Goal: Check status

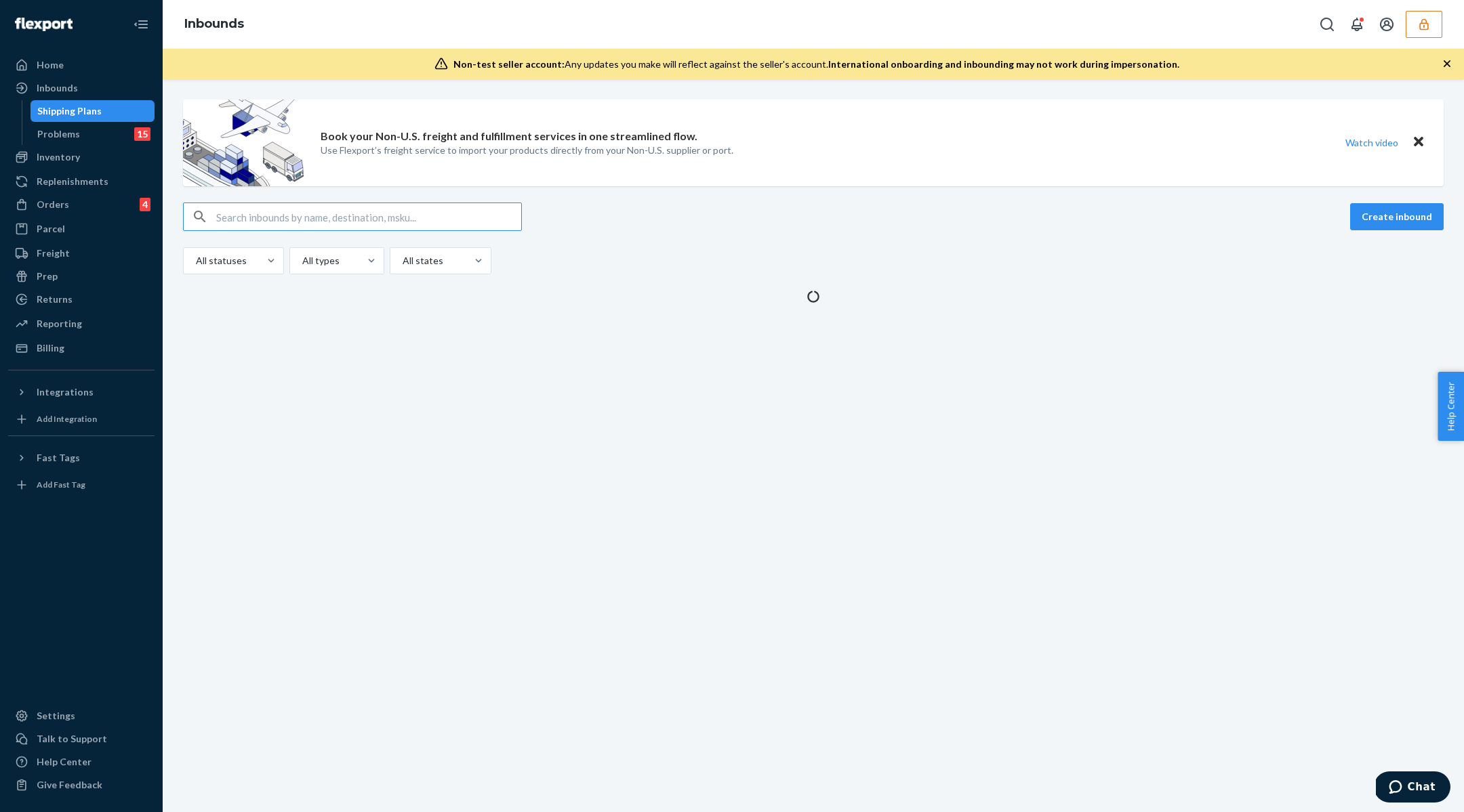
click at [1414, 24] on button "button" at bounding box center [1424, 24] width 37 height 27
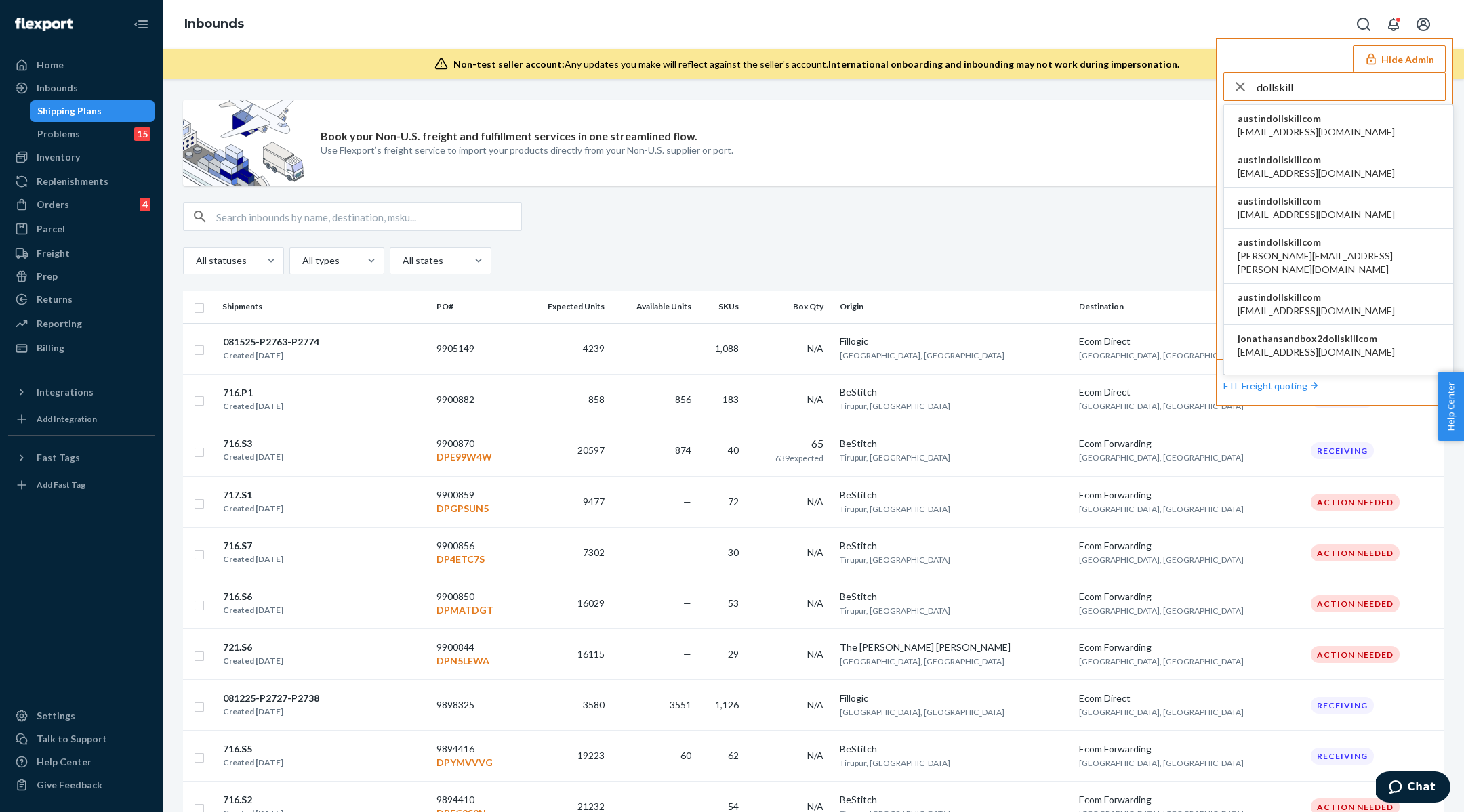
type input "dollskill"
click at [1284, 119] on span "austindollskillcom" at bounding box center [1316, 118] width 157 height 13
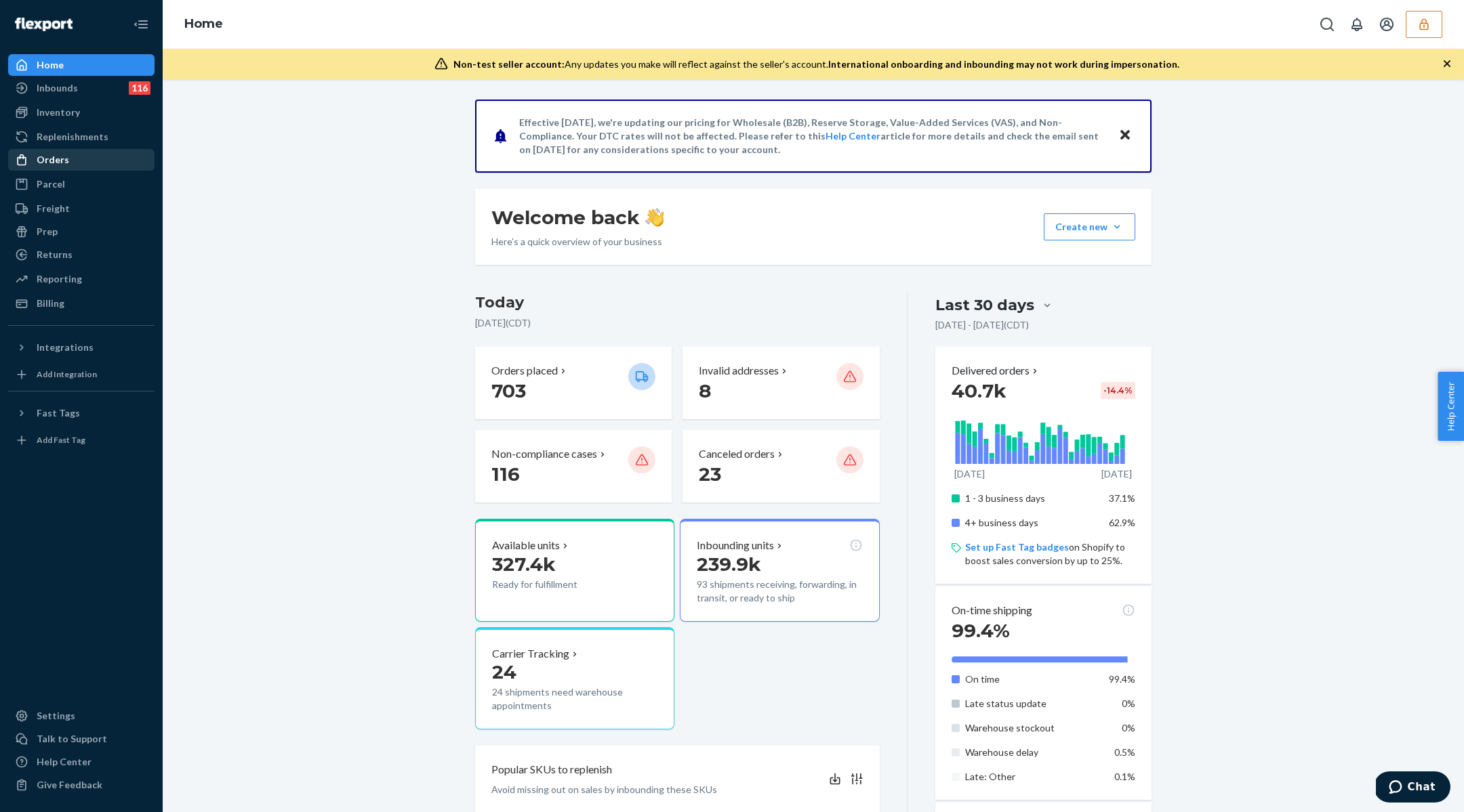
click at [29, 159] on div at bounding box center [25, 159] width 22 height 13
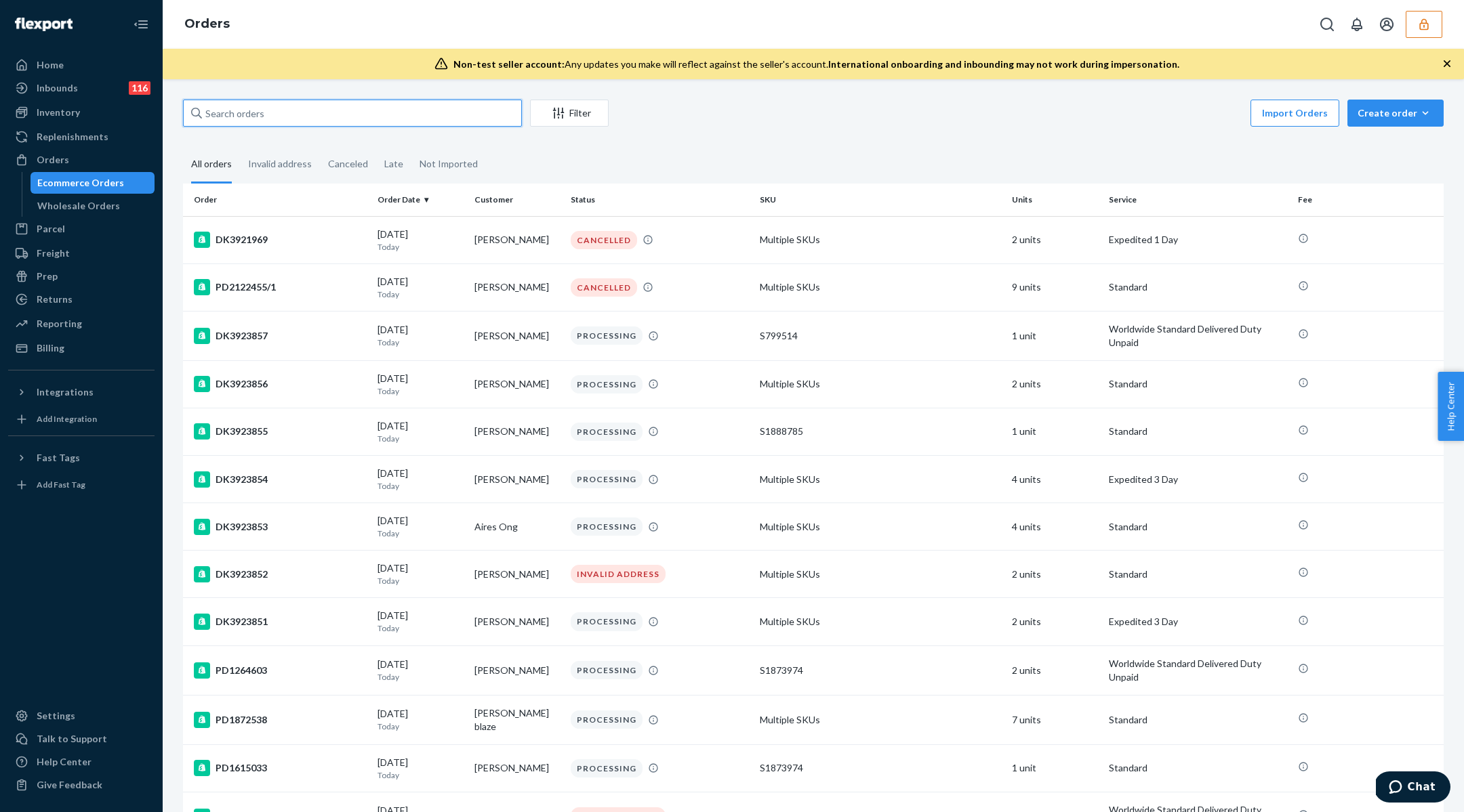
click at [253, 114] on input "text" at bounding box center [352, 112] width 339 height 27
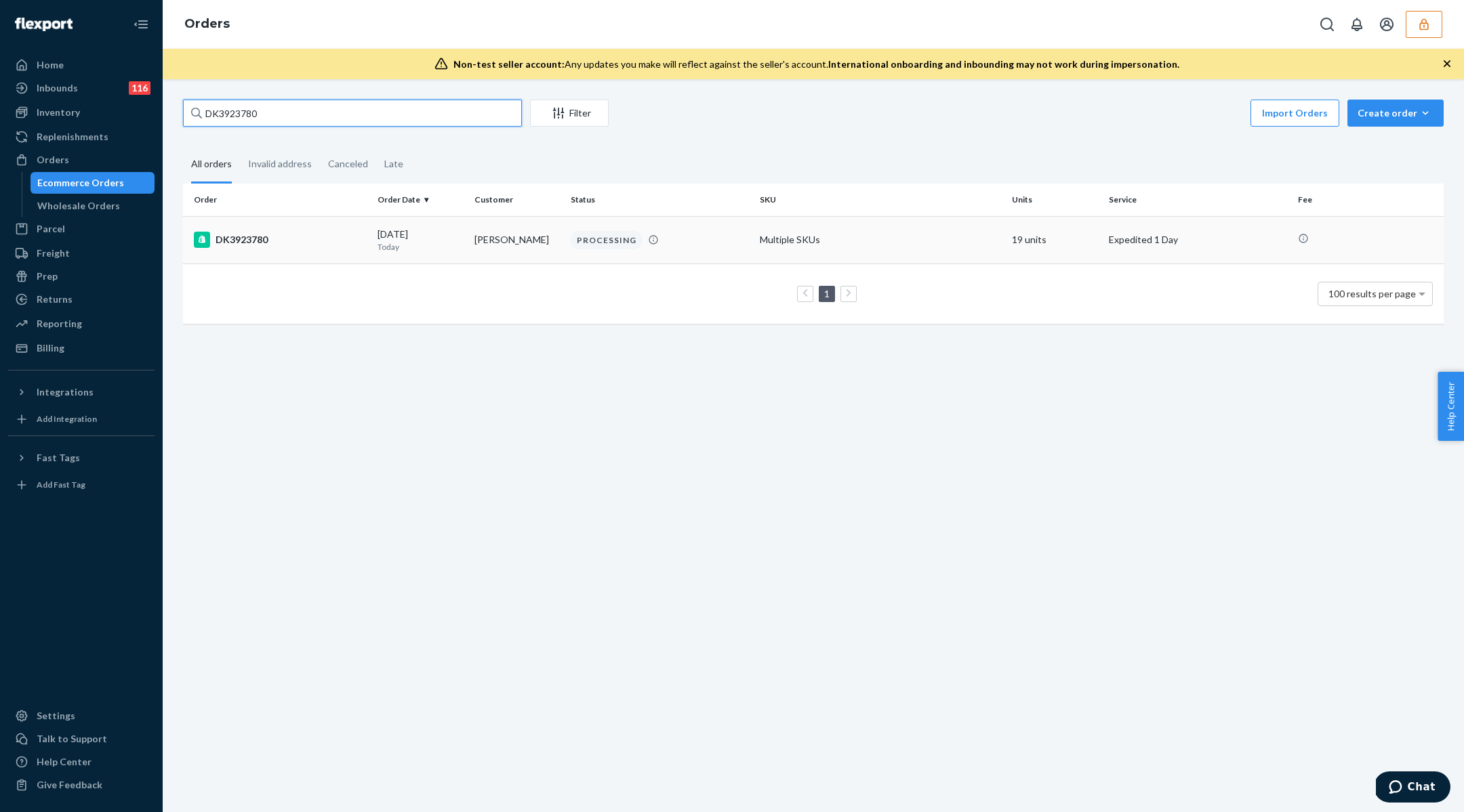
type input "DK3923780"
click at [308, 234] on div "DK3923780" at bounding box center [280, 240] width 173 height 17
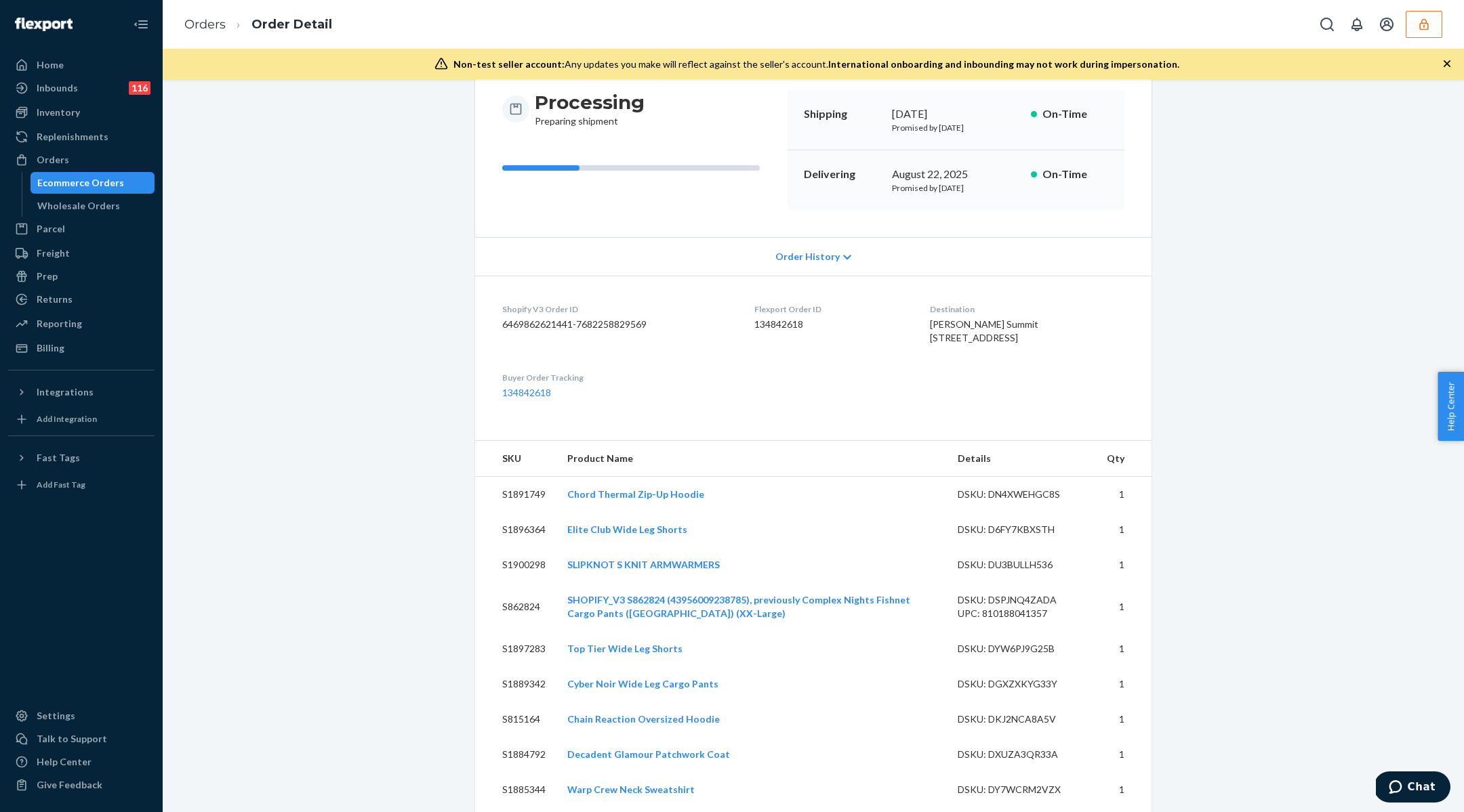
scroll to position [165, 0]
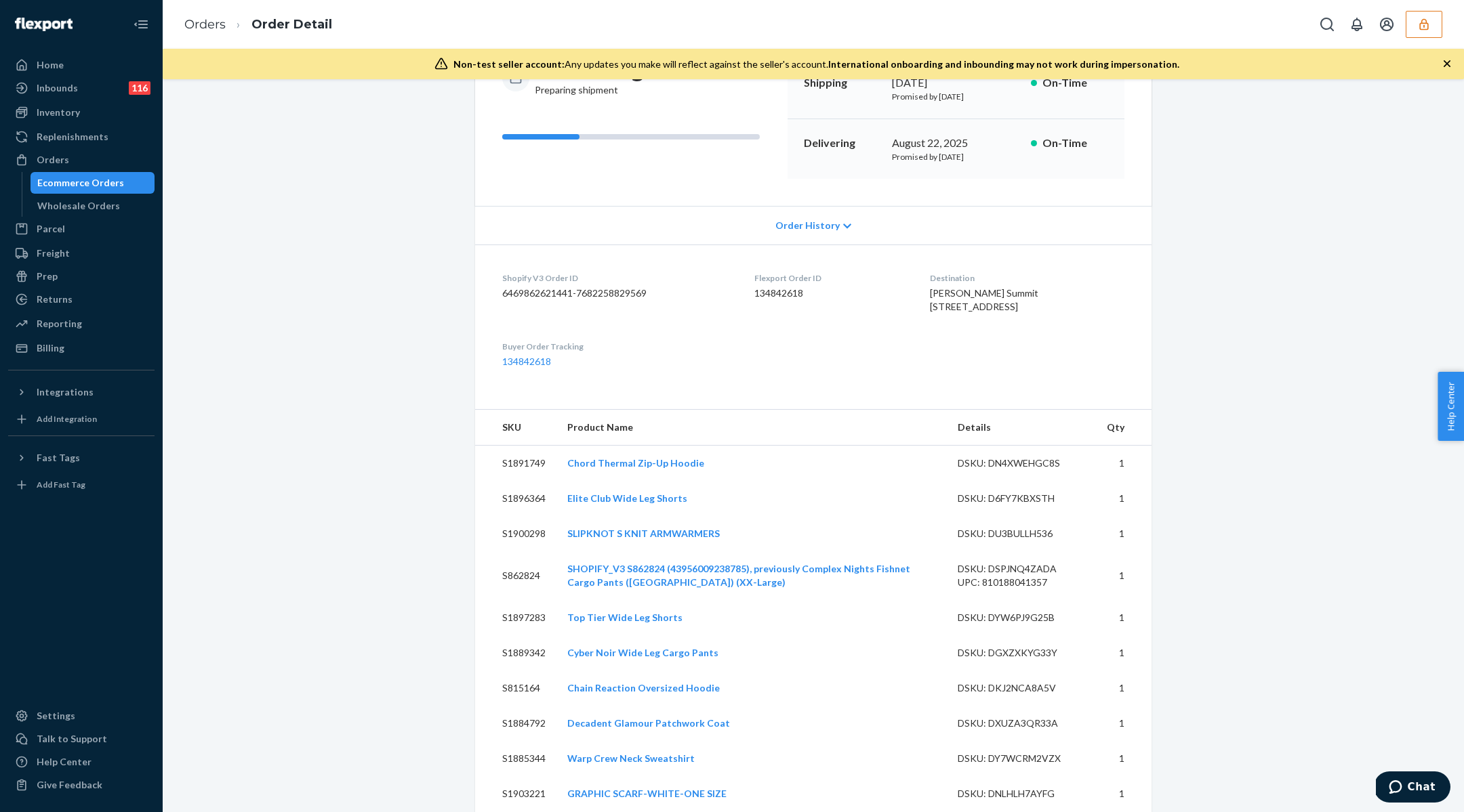
drag, startPoint x: 942, startPoint y: 341, endPoint x: 912, endPoint y: 286, distance: 62.6
click at [912, 286] on dl "Shopify V3 Order ID 6469862621441-7682258829569 Flexport Order ID 134842618 Des…" at bounding box center [813, 320] width 676 height 151
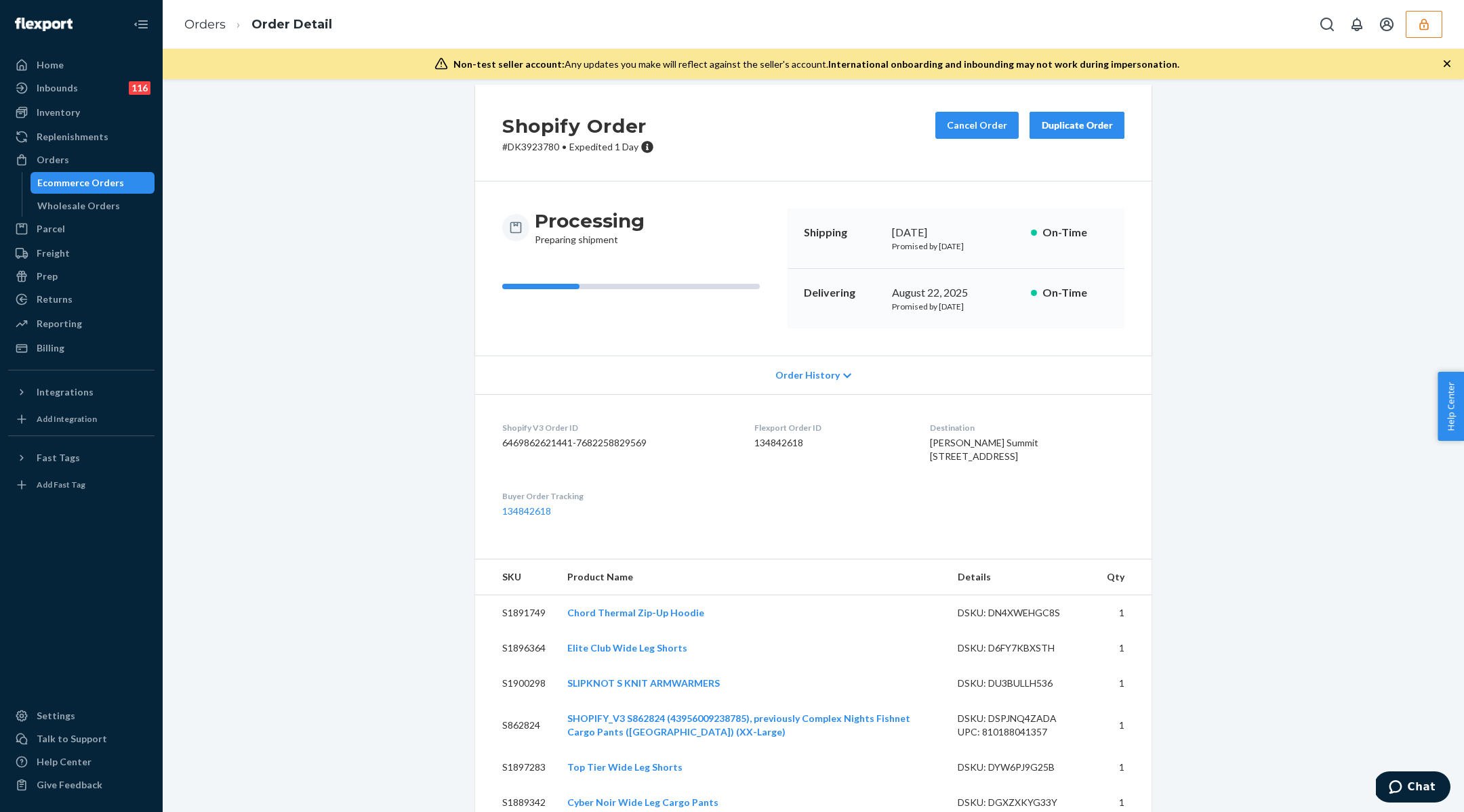
scroll to position [0, 0]
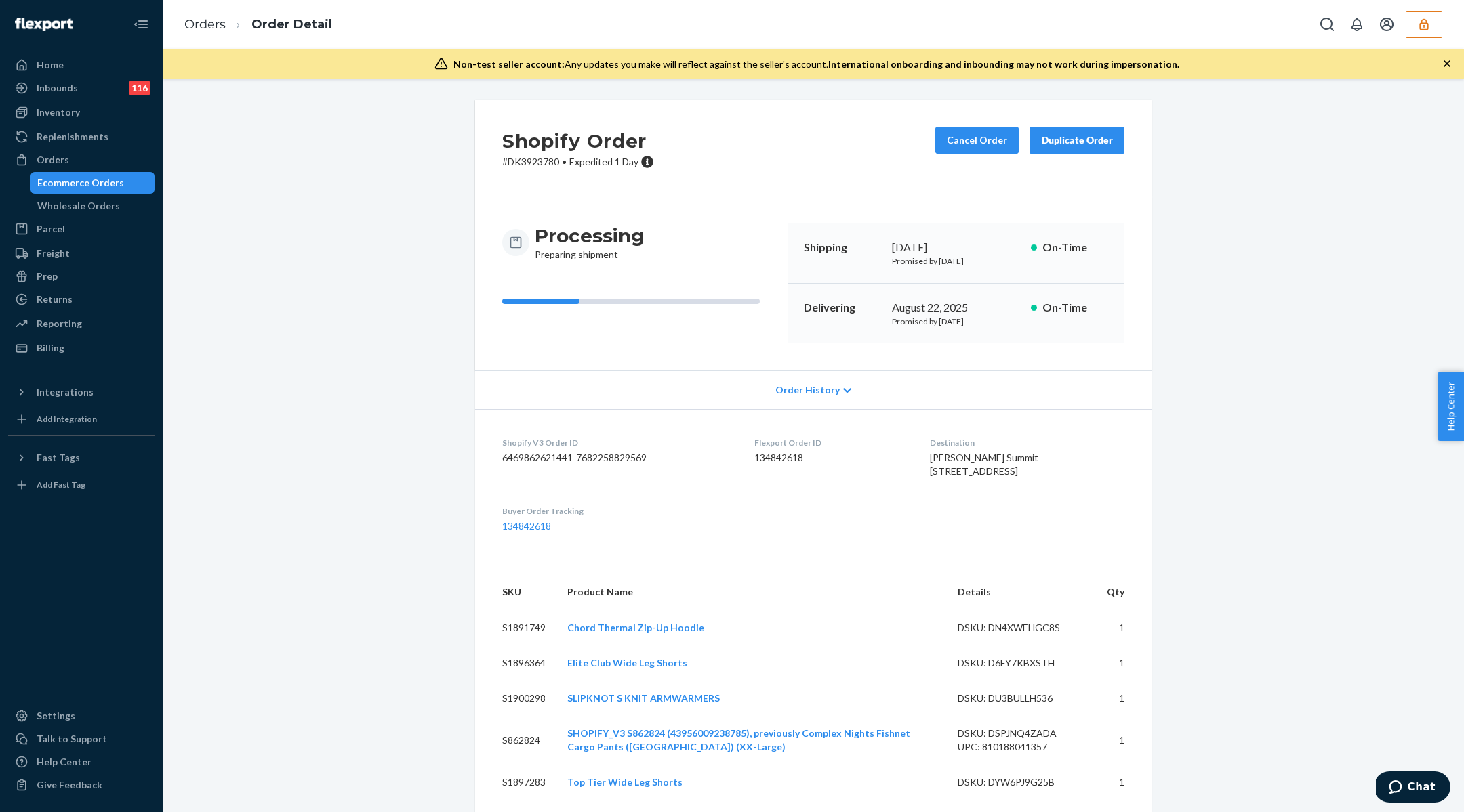
click at [958, 367] on div "Processing Preparing shipment Shipping August 20, 2025 Promised by August 21, 2…" at bounding box center [813, 284] width 676 height 174
click at [767, 456] on dd "134842618" at bounding box center [831, 457] width 153 height 13
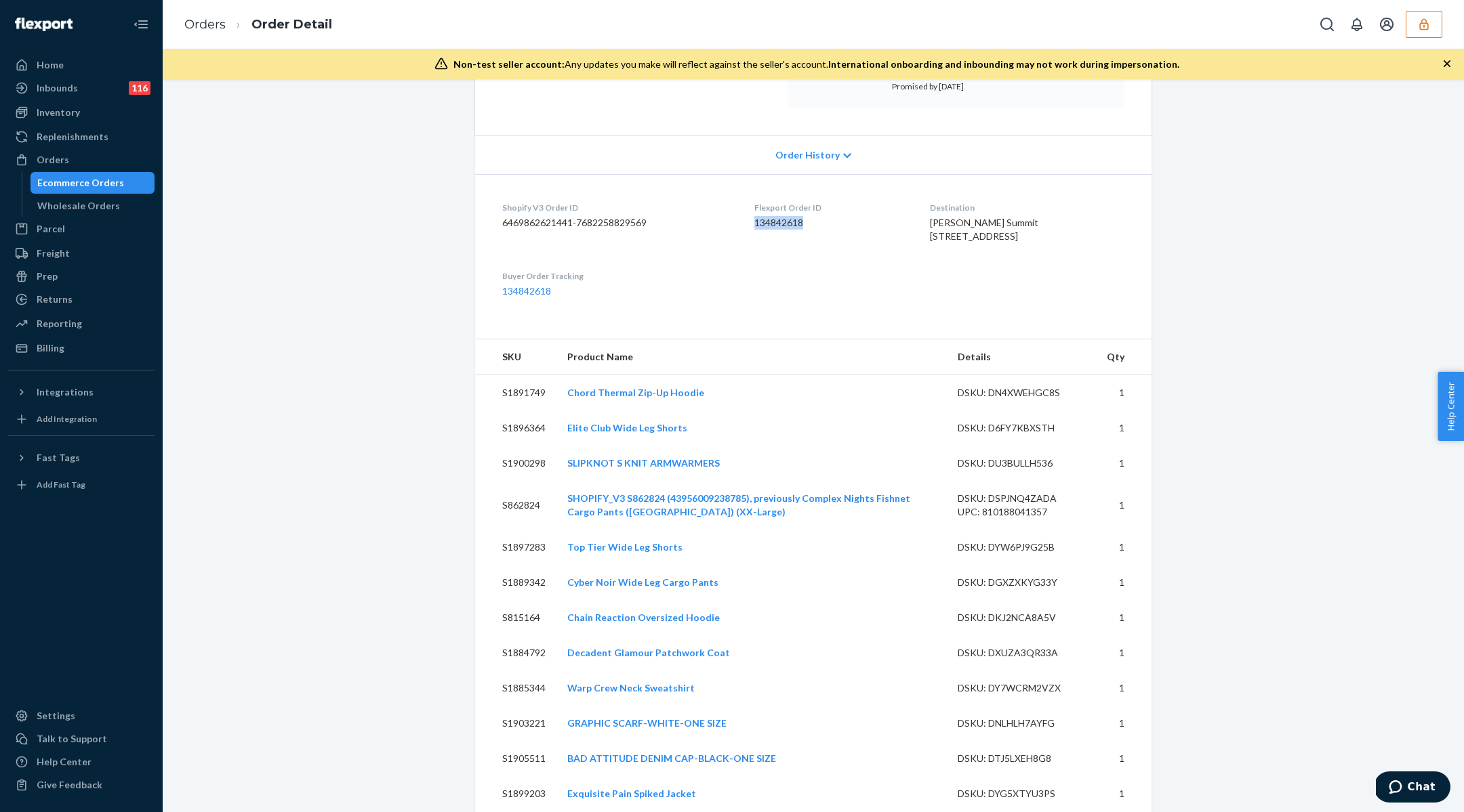
scroll to position [228, 0]
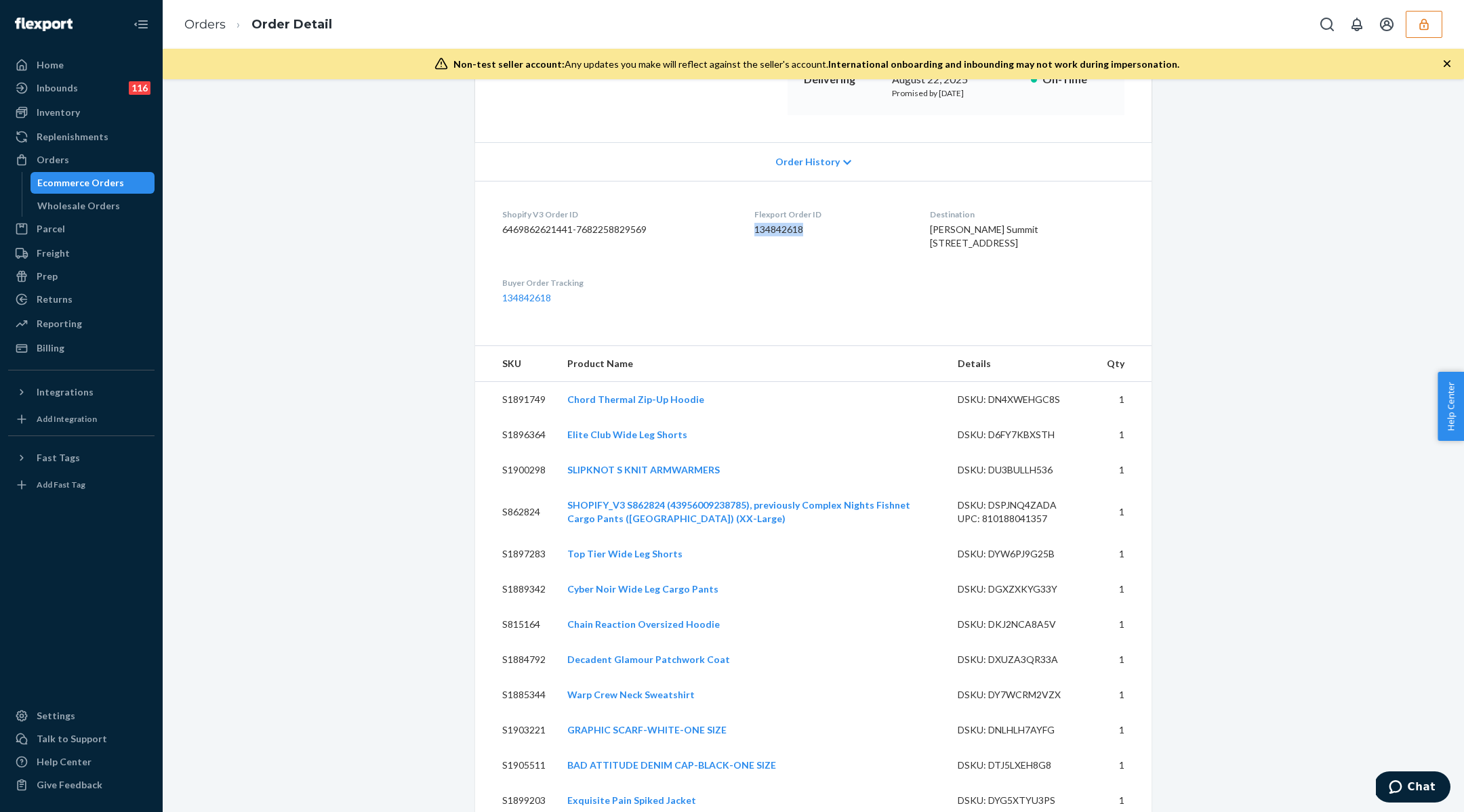
click at [782, 219] on div "Flexport Order ID 134842618" at bounding box center [831, 232] width 153 height 47
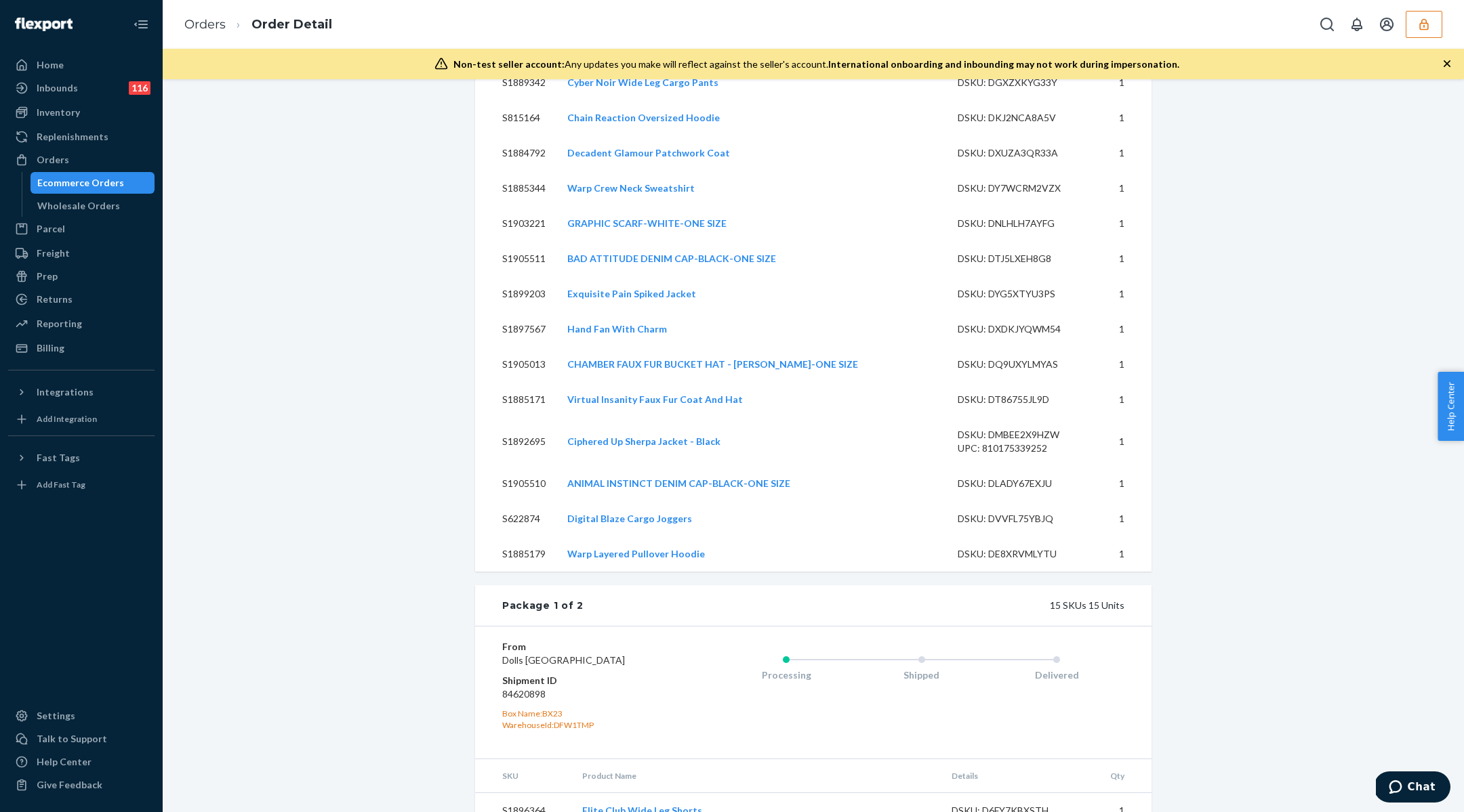
scroll to position [1057, 0]
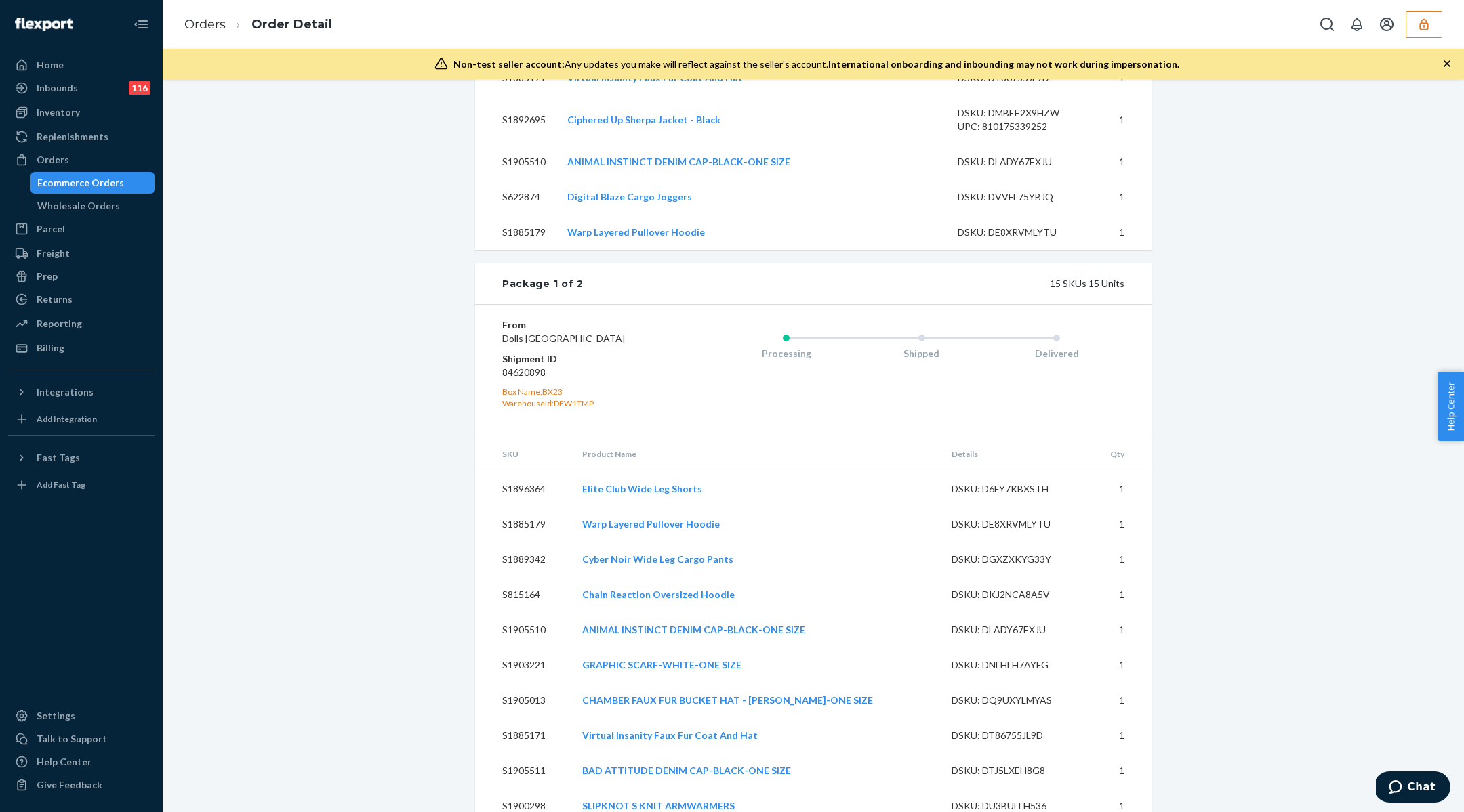
click at [534, 379] on dd "84620898" at bounding box center [583, 372] width 162 height 13
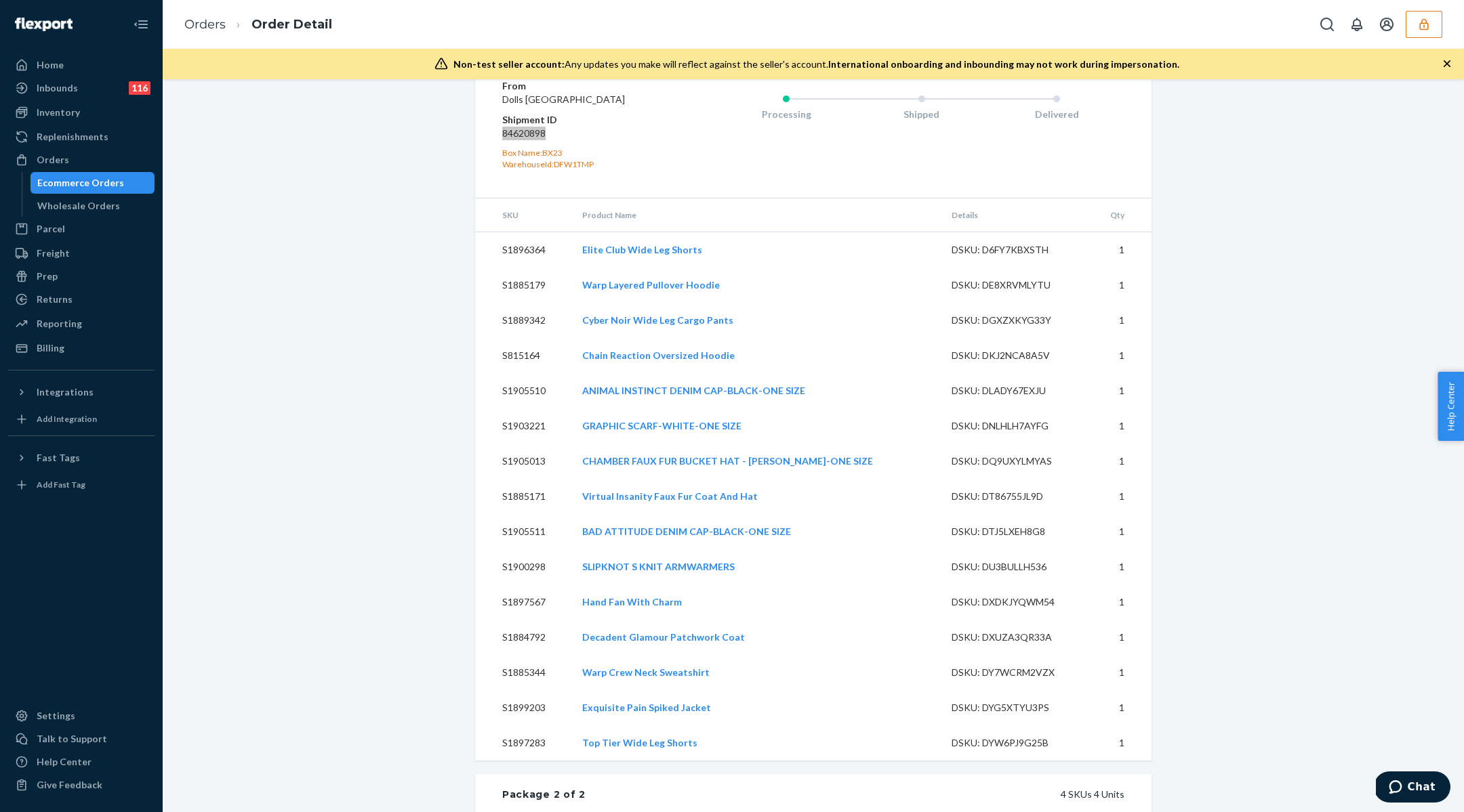
scroll to position [1700, 0]
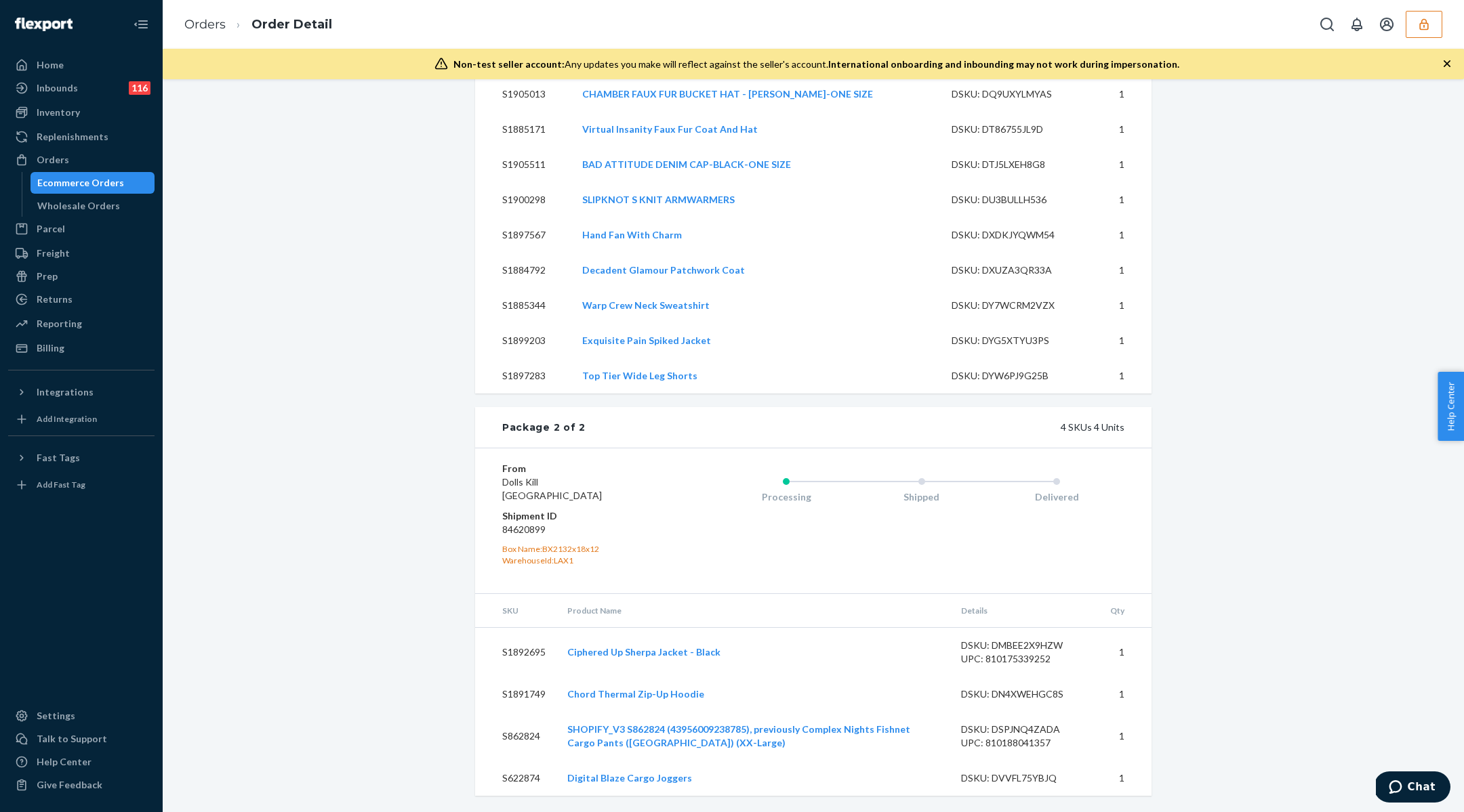
click at [532, 531] on dd "84620899" at bounding box center [583, 529] width 162 height 13
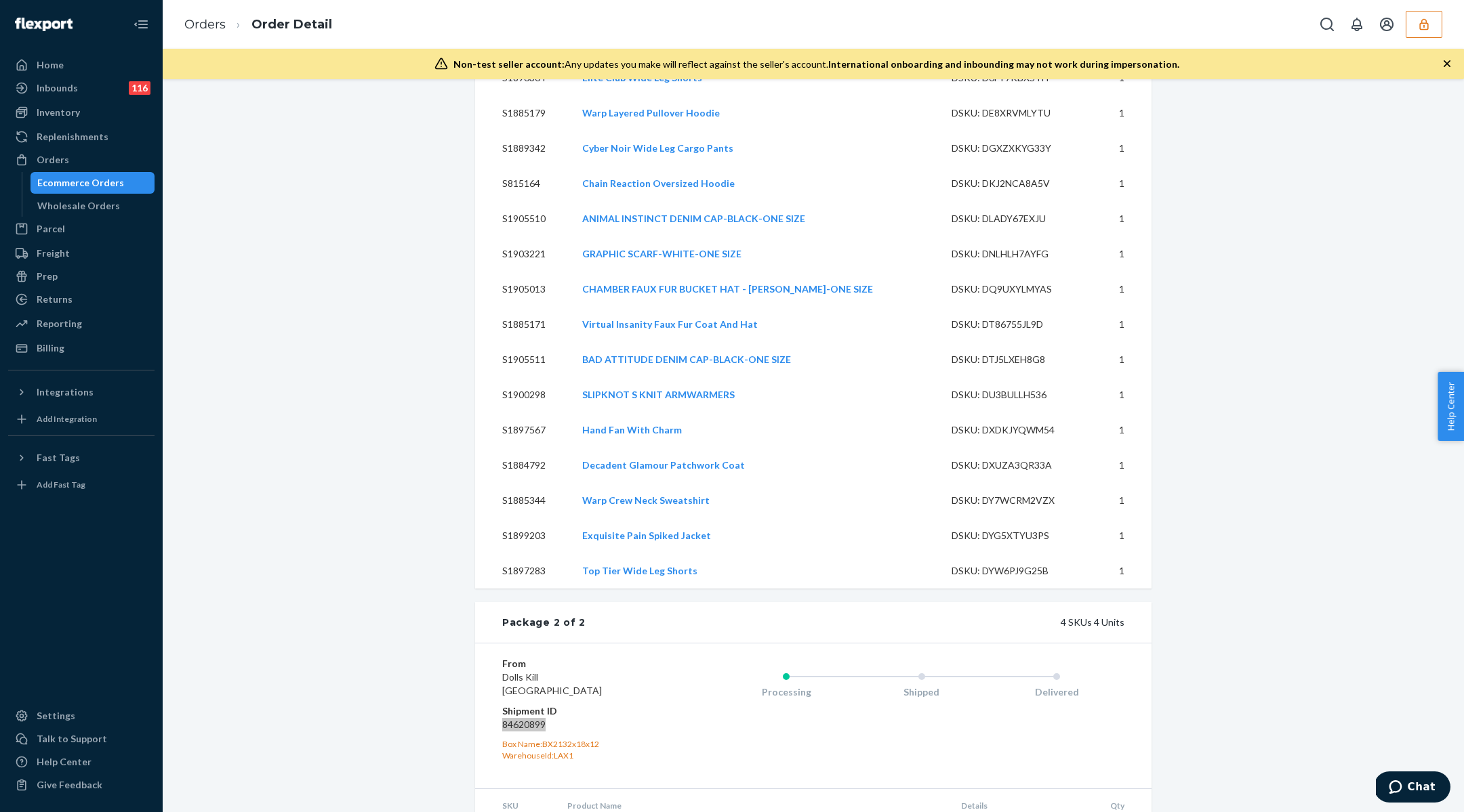
scroll to position [1469, 0]
